Goal: Information Seeking & Learning: Learn about a topic

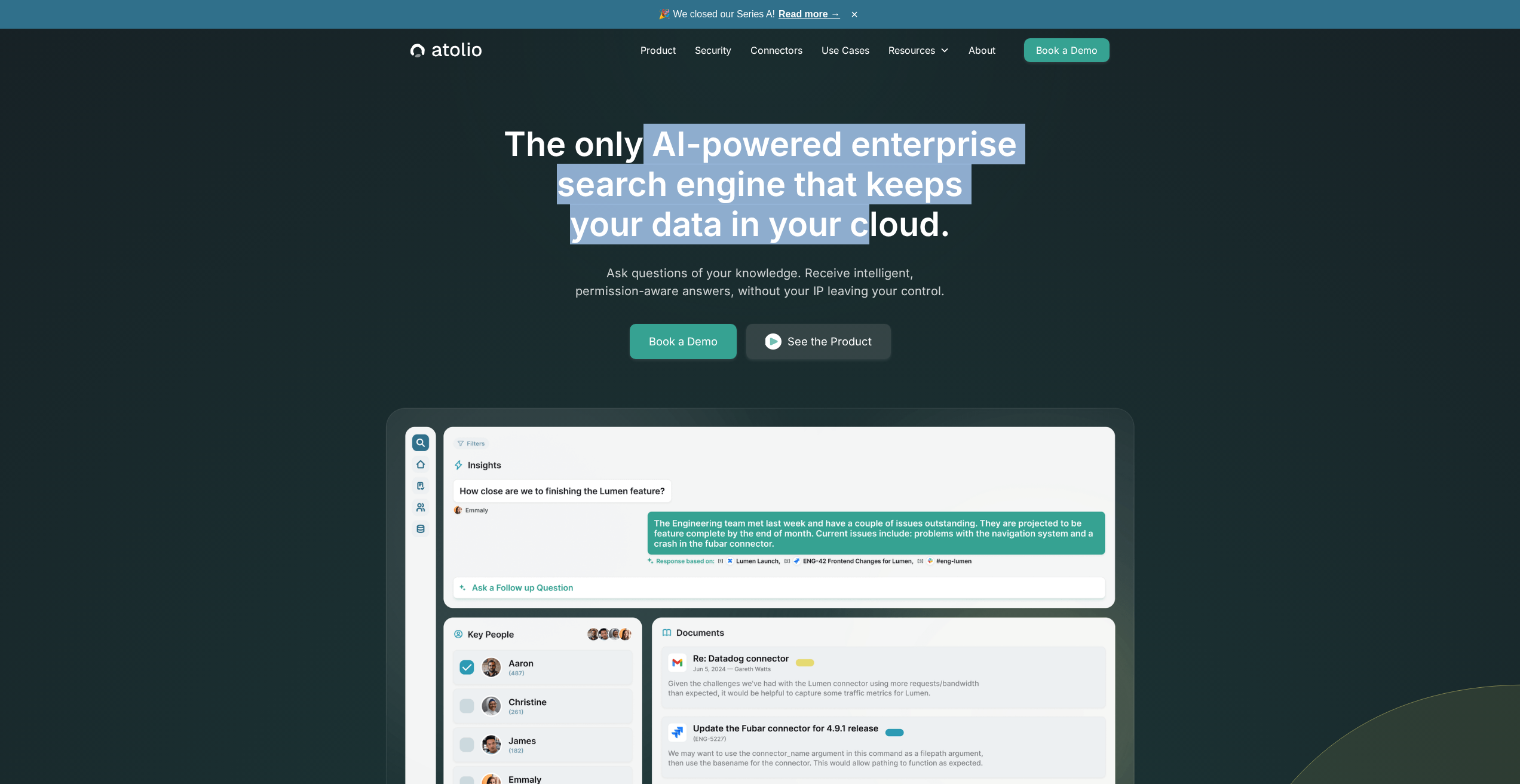
drag, startPoint x: 661, startPoint y: 158, endPoint x: 878, endPoint y: 228, distance: 228.0
click at [876, 228] on h1 "The only AI-powered enterprise search engine that keeps your data in your cloud." at bounding box center [760, 184] width 612 height 121
click at [882, 228] on h1 "The only AI-powered enterprise search engine that keeps your data in your cloud." at bounding box center [760, 184] width 612 height 121
drag, startPoint x: 870, startPoint y: 226, endPoint x: 620, endPoint y: 151, distance: 261.0
click at [620, 151] on h1 "The only AI-powered enterprise search engine that keeps your data in your cloud." at bounding box center [760, 184] width 612 height 121
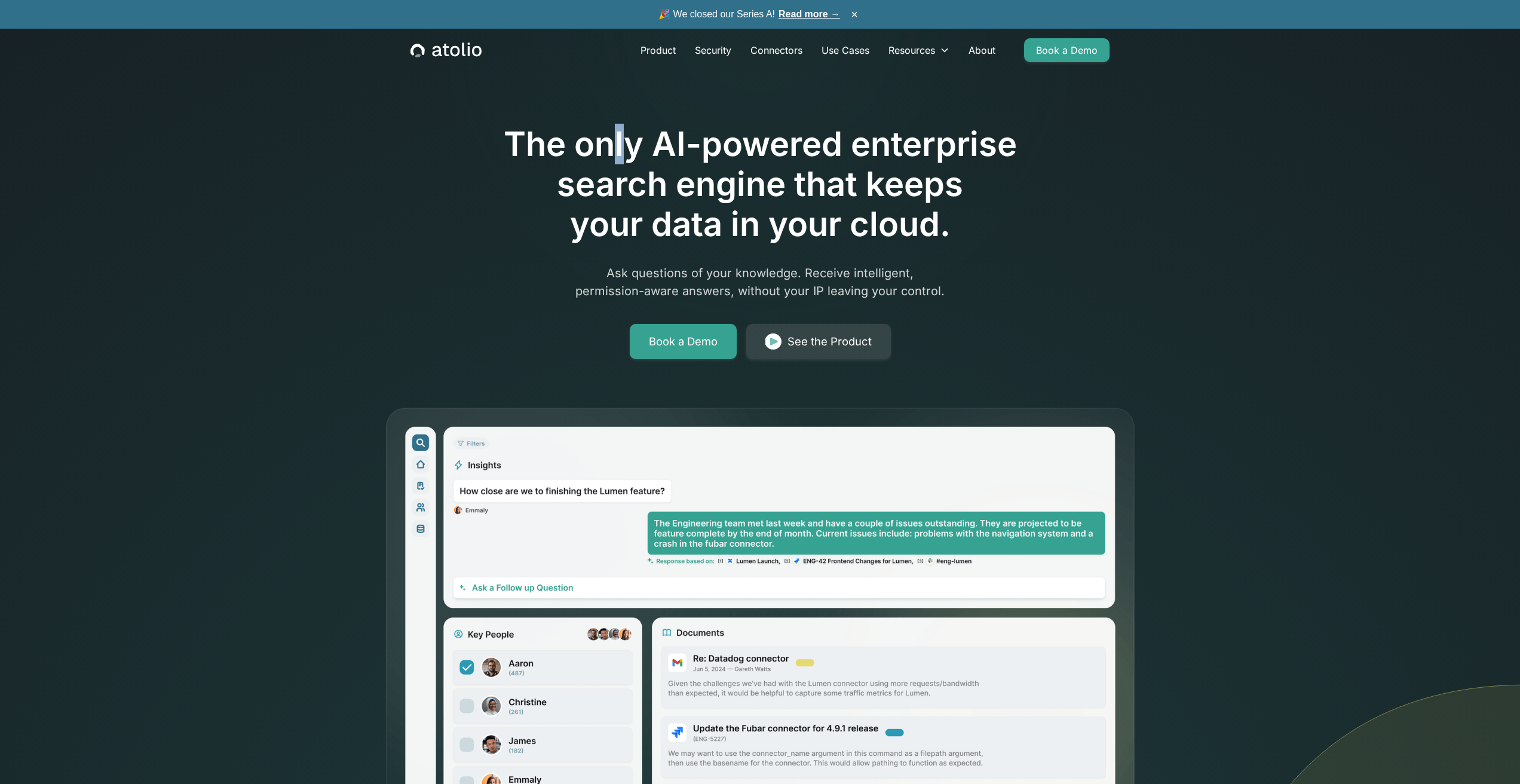
click at [614, 150] on h1 "The only AI-powered enterprise search engine that keeps your data in your cloud." at bounding box center [760, 184] width 612 height 121
drag, startPoint x: 868, startPoint y: 194, endPoint x: 898, endPoint y: 224, distance: 42.4
click at [896, 224] on h1 "The only AI-powered enterprise search engine that keeps your data in your cloud." at bounding box center [760, 184] width 612 height 121
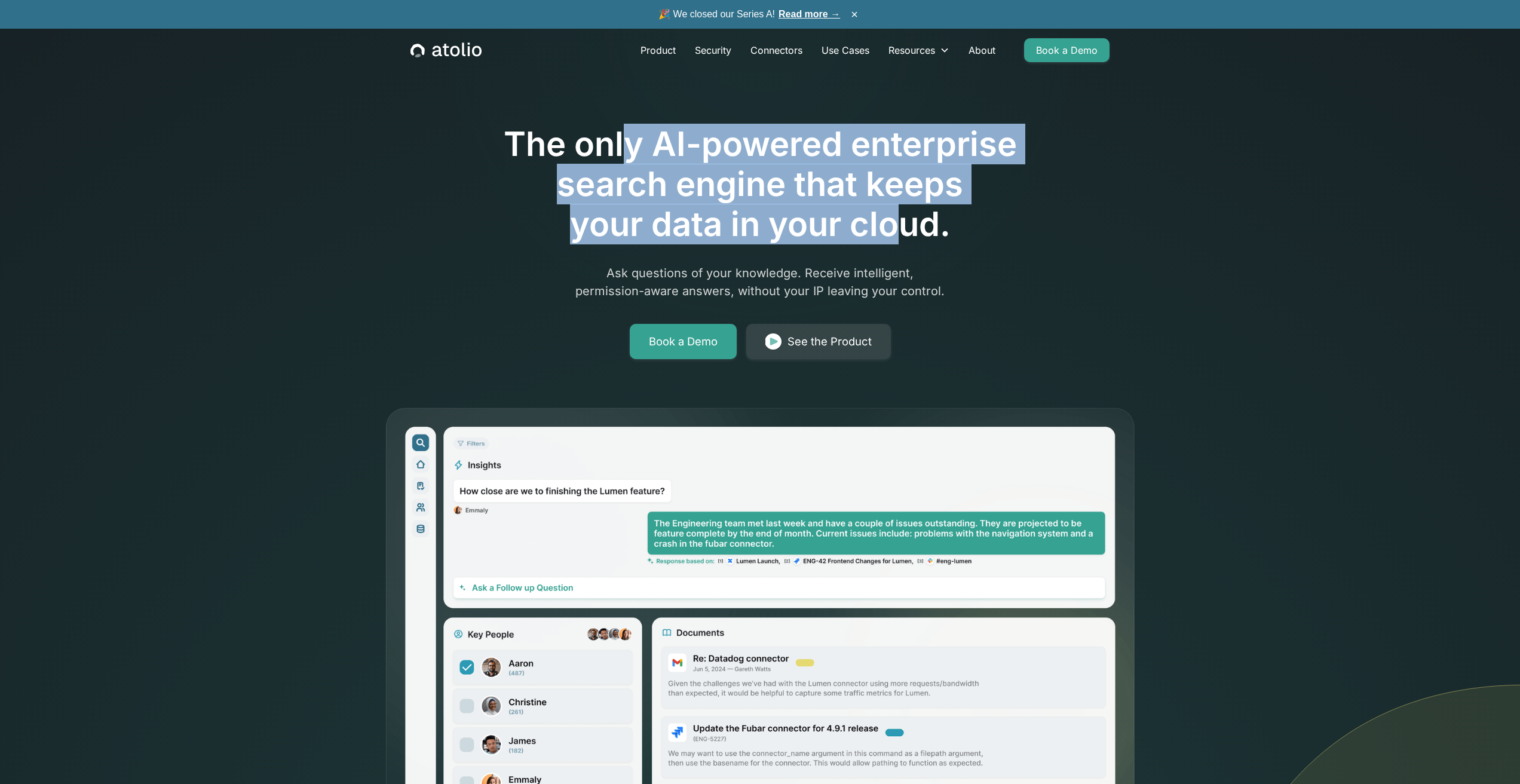
drag, startPoint x: 904, startPoint y: 232, endPoint x: 623, endPoint y: 150, distance: 292.7
click at [623, 150] on h1 "The only AI-powered enterprise search engine that keeps your data in your cloud." at bounding box center [760, 184] width 612 height 121
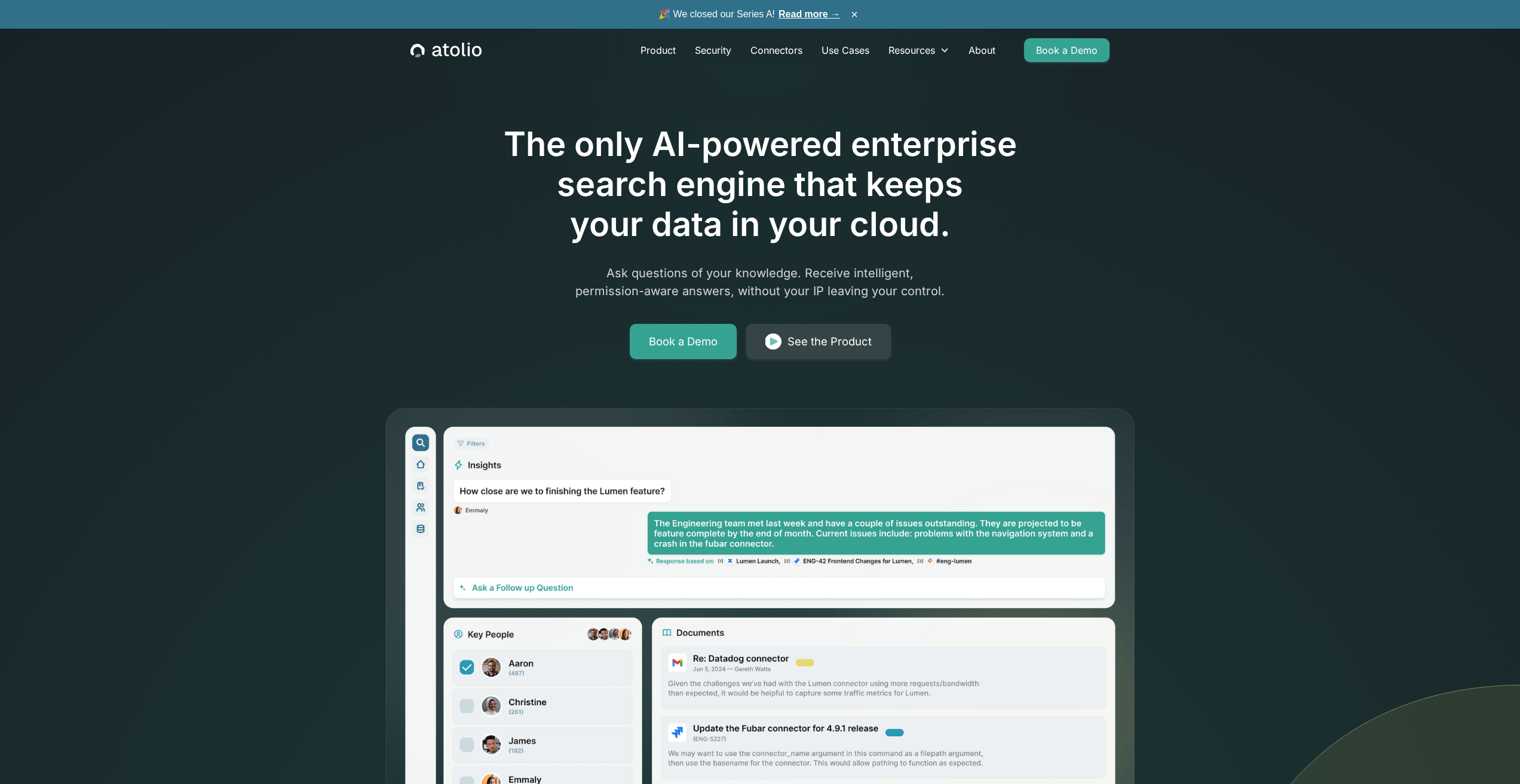
drag, startPoint x: 623, startPoint y: 150, endPoint x: 606, endPoint y: 152, distance: 17.1
click at [618, 151] on h1 "The only AI-powered enterprise search engine that keeps your data in your cloud." at bounding box center [760, 184] width 612 height 121
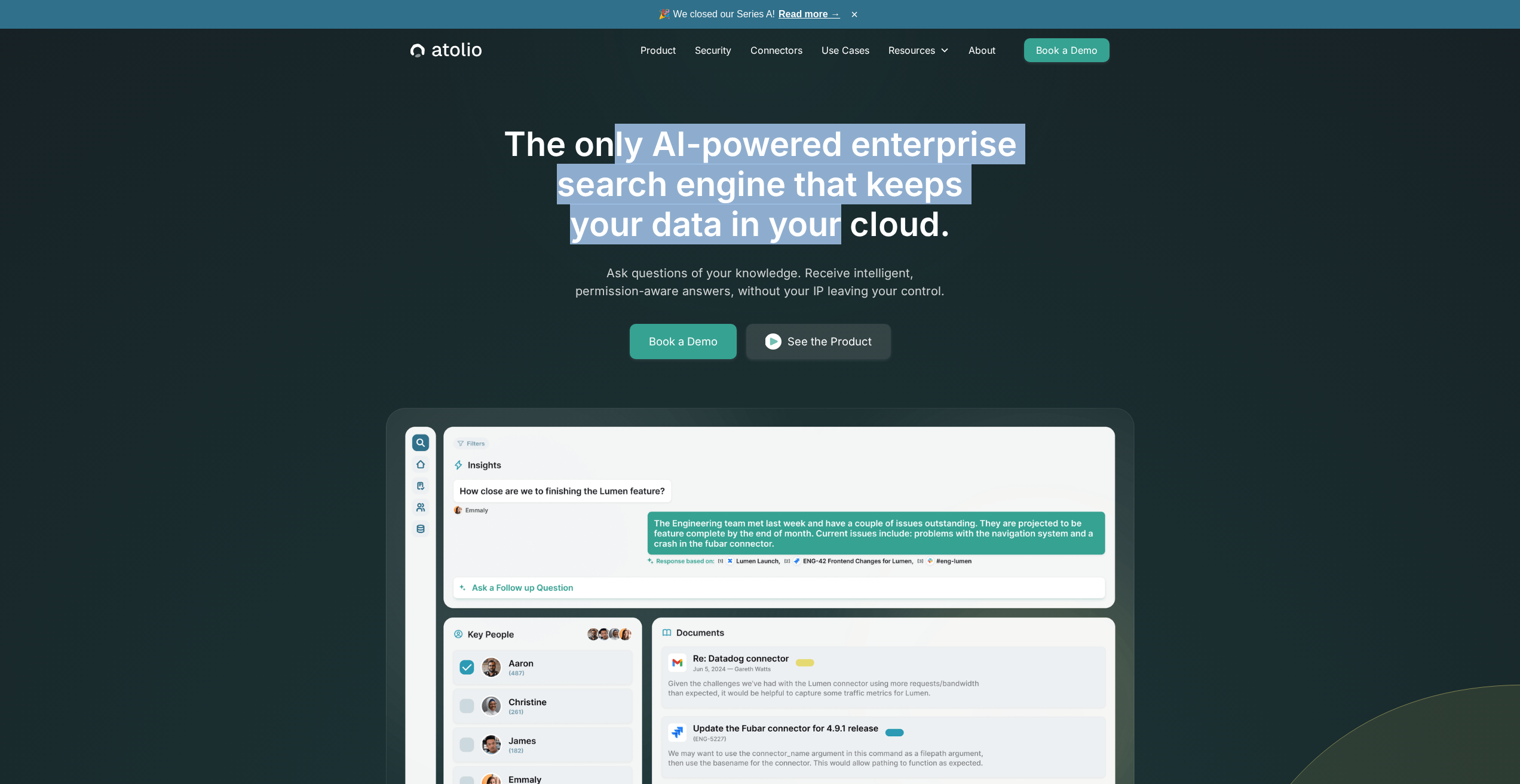
drag, startPoint x: 610, startPoint y: 153, endPoint x: 858, endPoint y: 225, distance: 258.2
click at [847, 224] on h1 "The only AI-powered enterprise search engine that keeps your data in your cloud." at bounding box center [760, 184] width 612 height 121
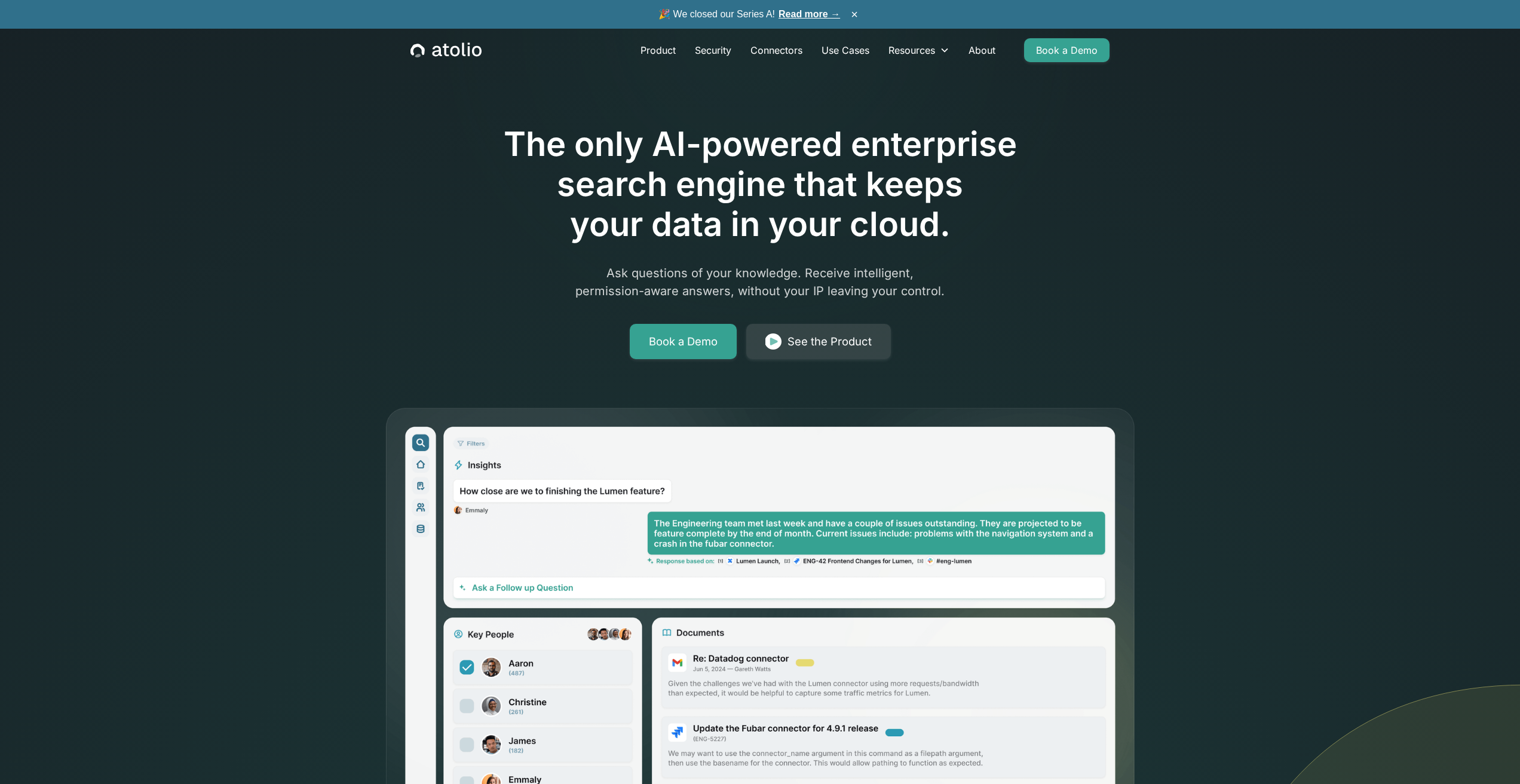
drag, startPoint x: 858, startPoint y: 225, endPoint x: 878, endPoint y: 237, distance: 23.3
click at [871, 230] on h1 "The only AI-powered enterprise search engine that keeps your data in your cloud." at bounding box center [760, 184] width 612 height 121
click at [650, 49] on link "Product" at bounding box center [658, 50] width 54 height 24
